Goal: Complete application form

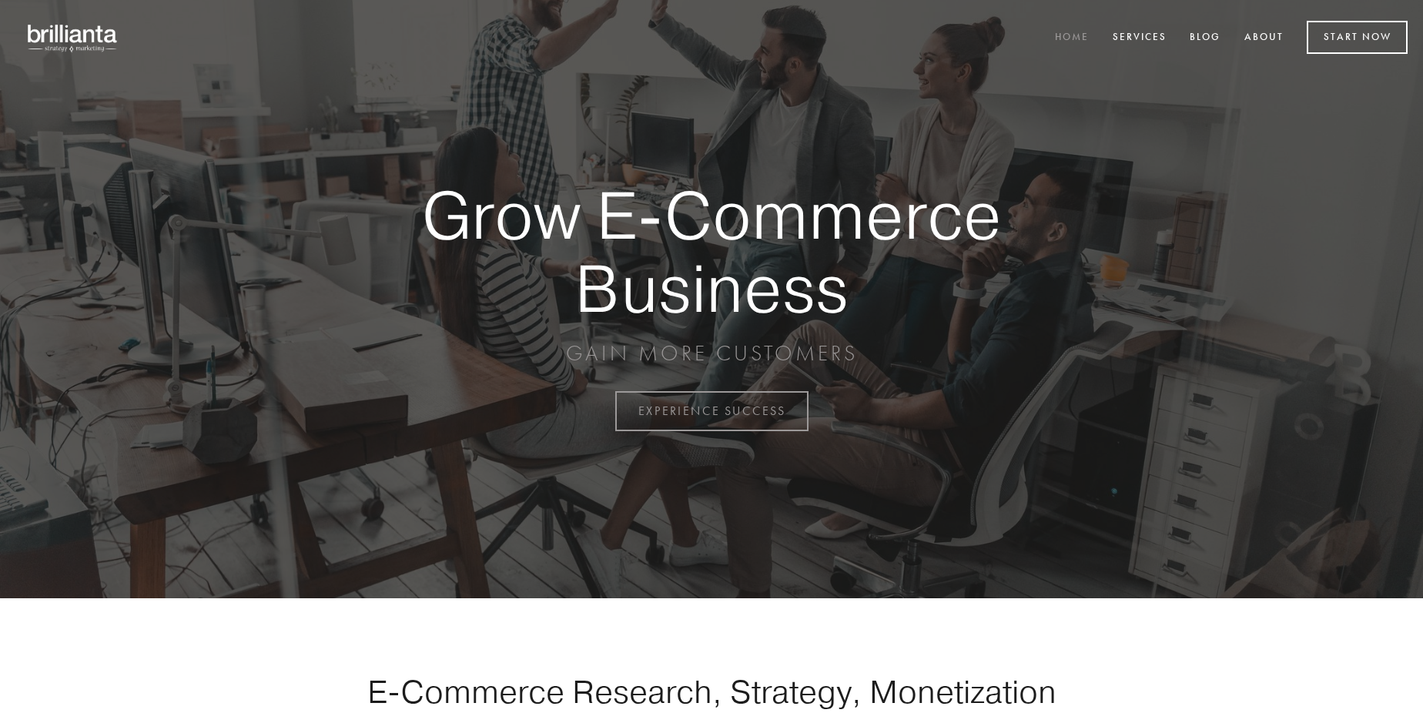
scroll to position [4036, 0]
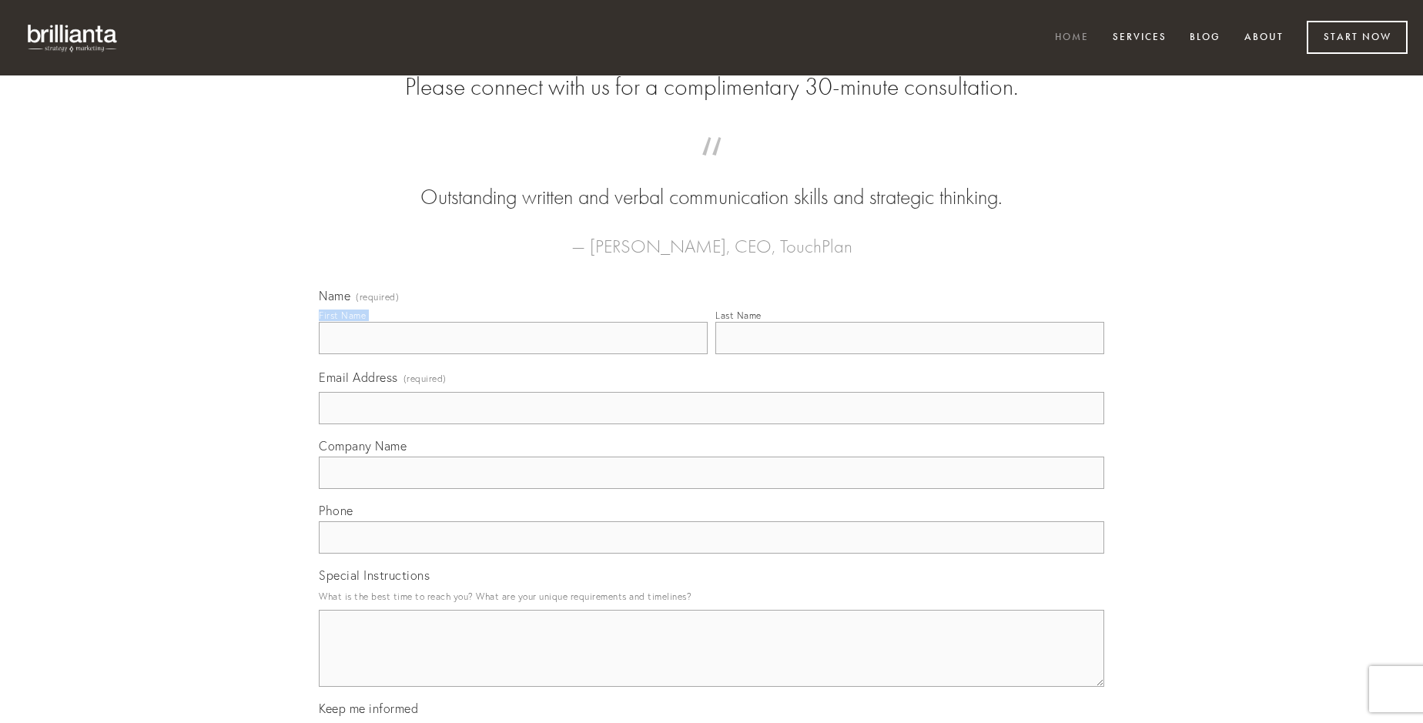
type input "[PERSON_NAME]"
click at [909, 354] on input "Last Name" at bounding box center [909, 338] width 389 height 32
type input "[PERSON_NAME]"
click at [711, 424] on input "Email Address (required)" at bounding box center [711, 408] width 785 height 32
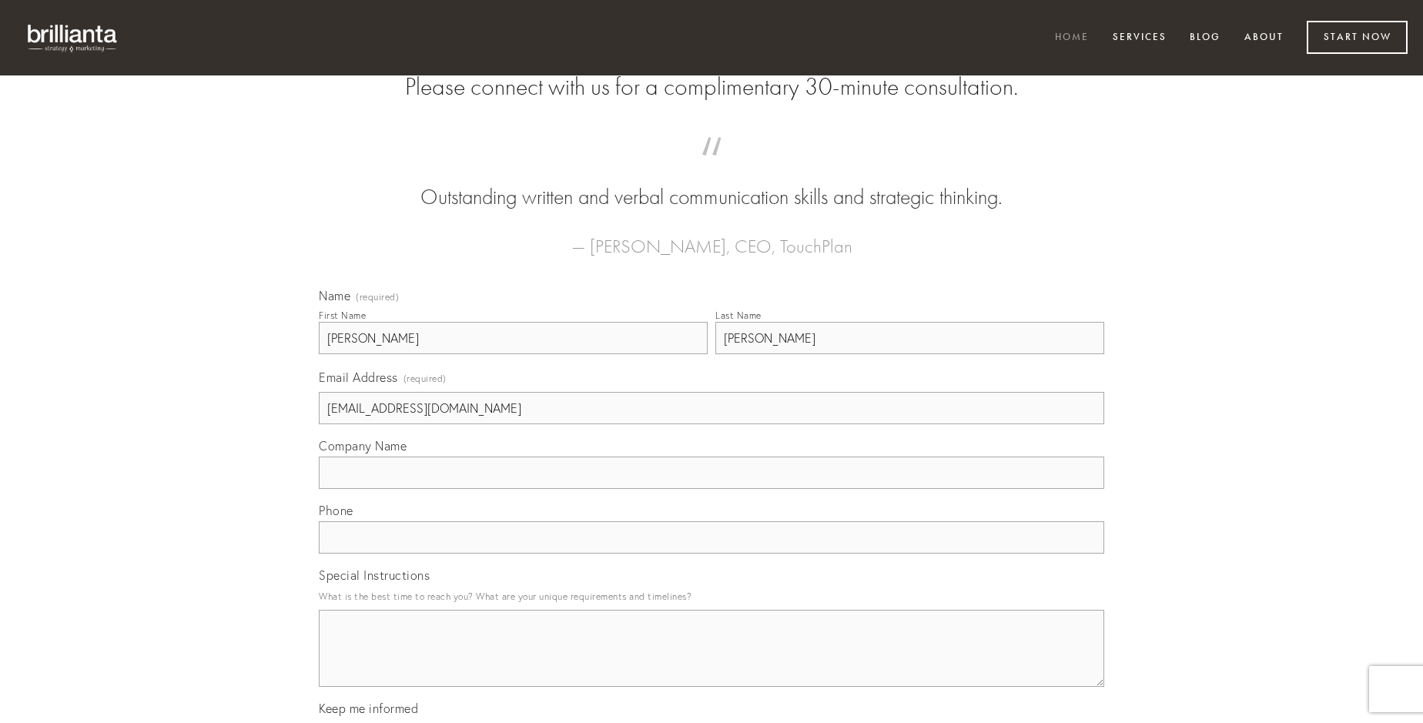
type input "[EMAIL_ADDRESS][DOMAIN_NAME]"
click at [711, 489] on input "Company Name" at bounding box center [711, 473] width 785 height 32
type input "tum"
click at [711, 554] on input "text" at bounding box center [711, 537] width 785 height 32
click at [711, 662] on textarea "Special Instructions" at bounding box center [711, 648] width 785 height 77
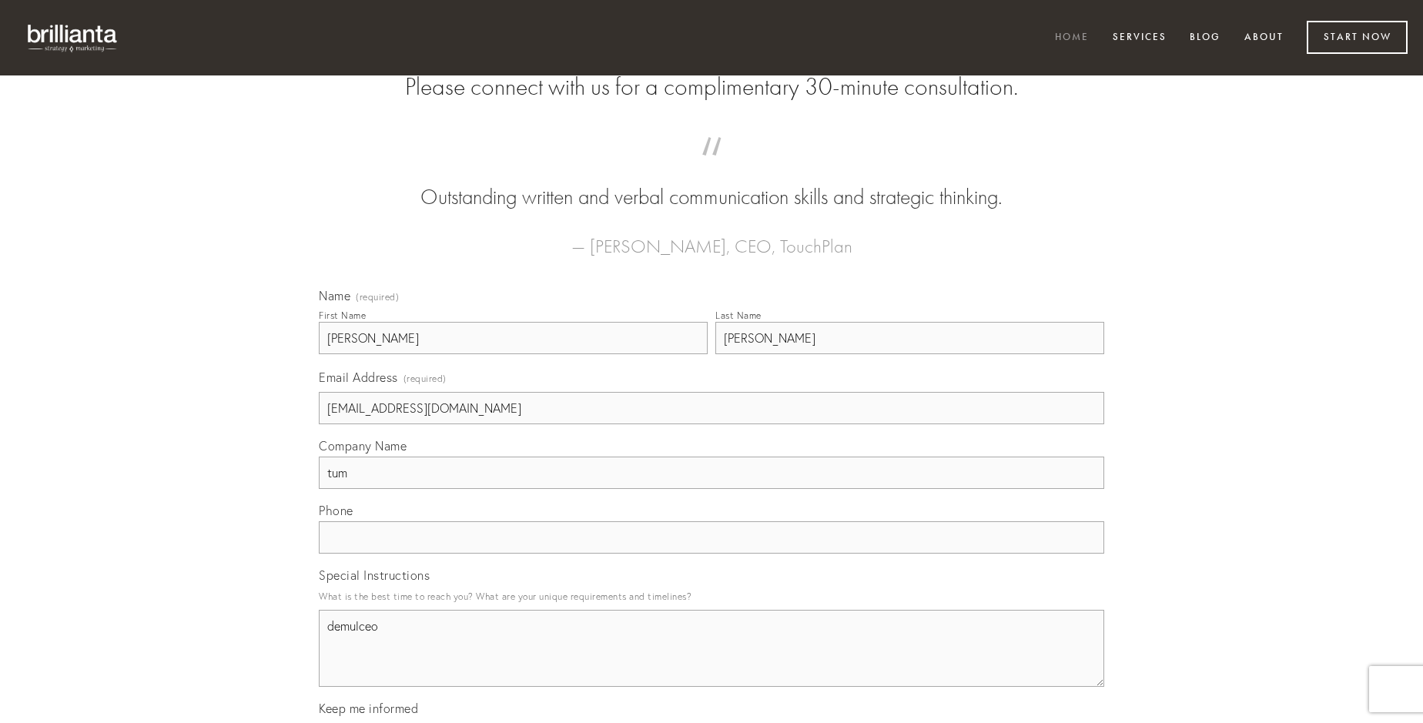
type textarea "demulceo"
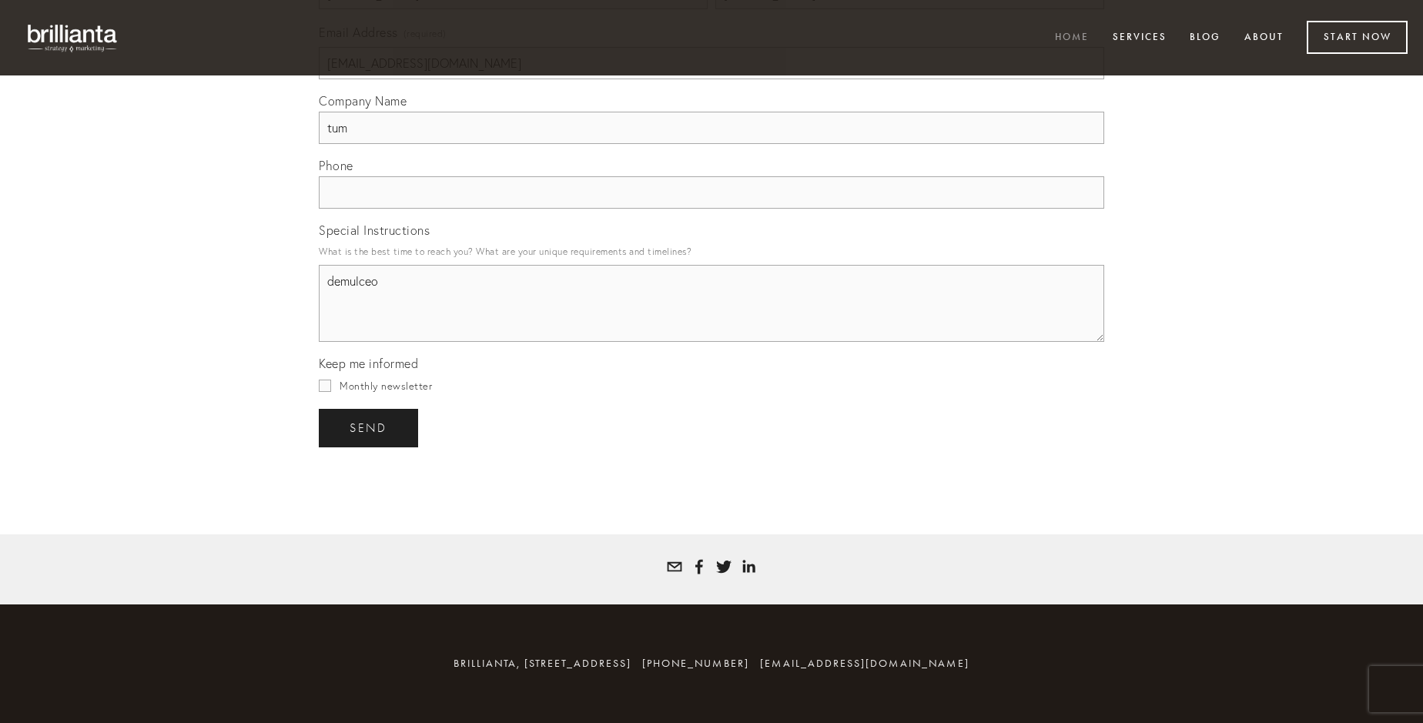
click at [370, 427] on span "send" at bounding box center [369, 428] width 38 height 14
